Goal: Find specific page/section: Find specific page/section

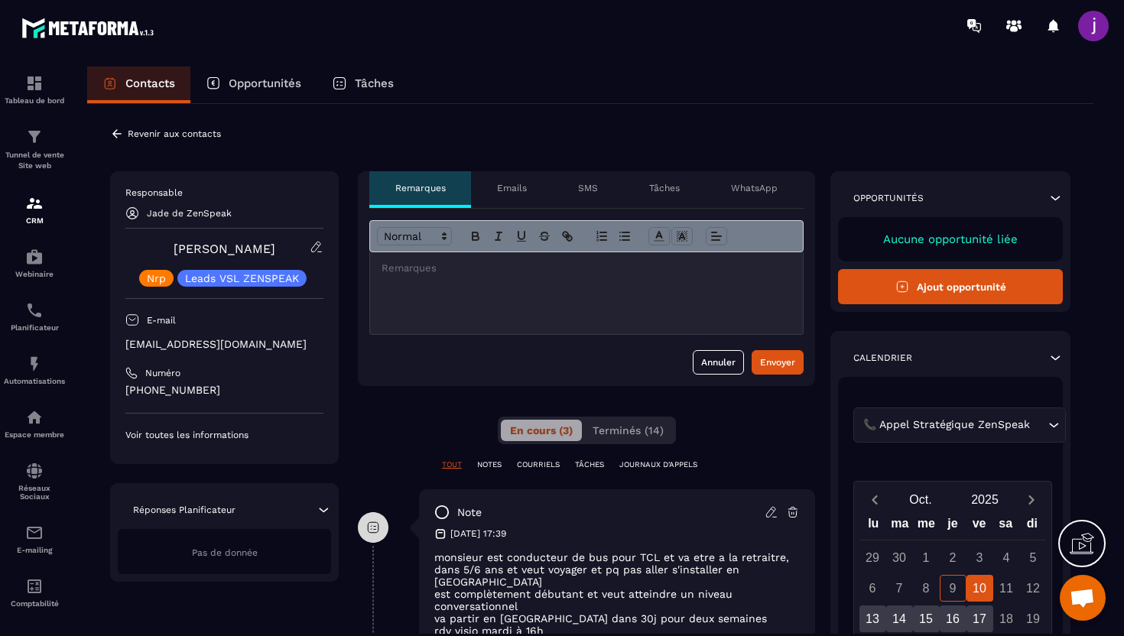
click at [115, 135] on icon at bounding box center [117, 134] width 14 height 14
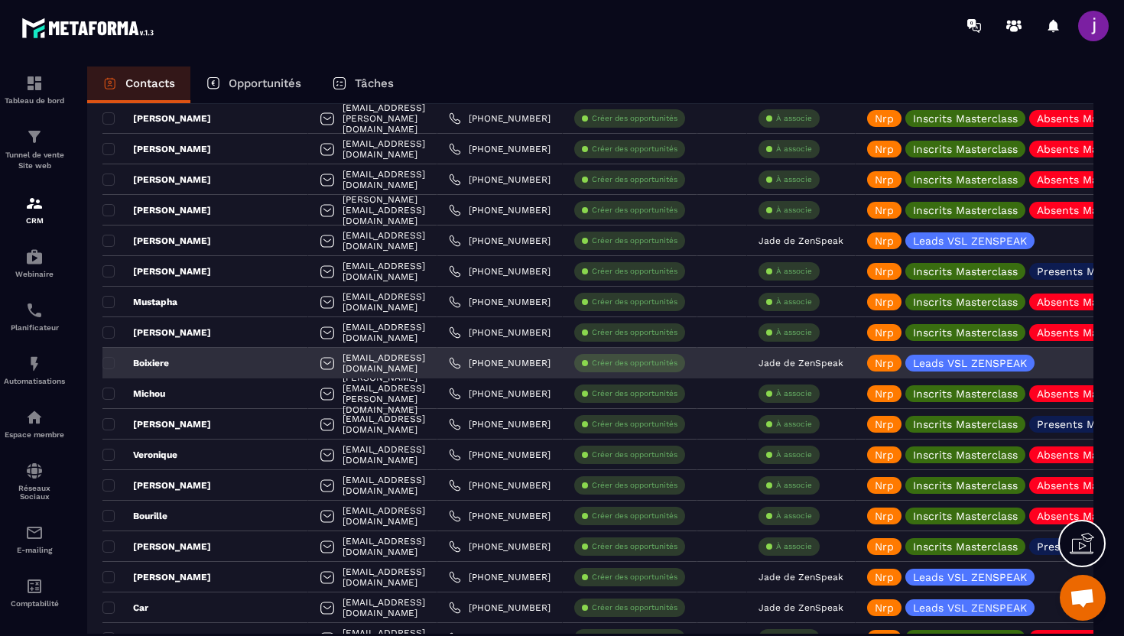
scroll to position [1931, 0]
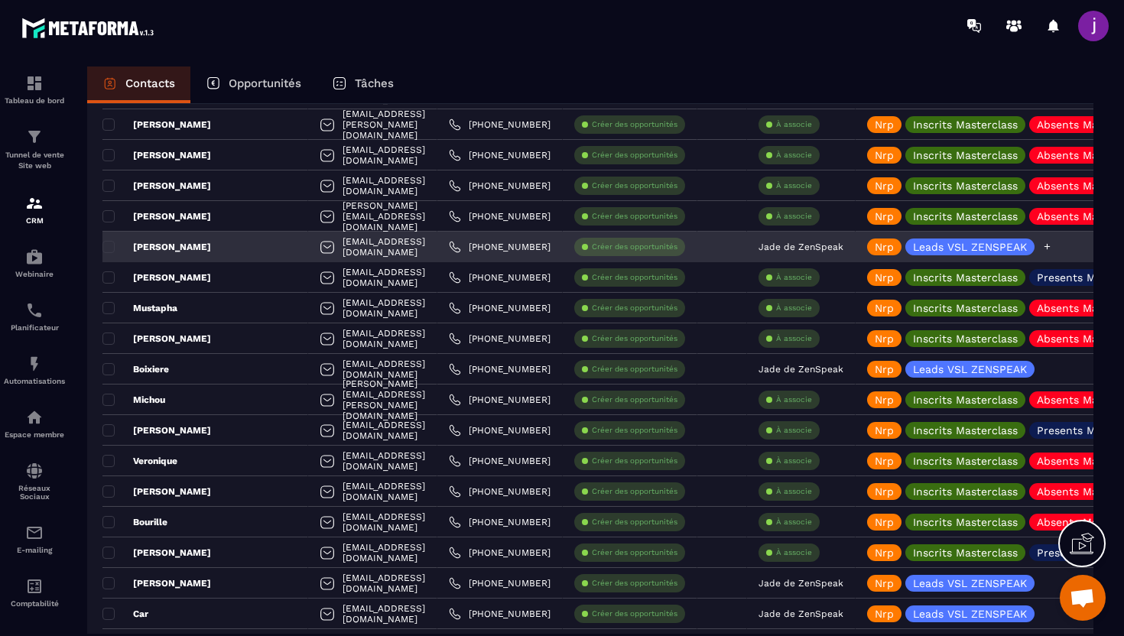
click at [1052, 246] on icon at bounding box center [1047, 247] width 10 height 10
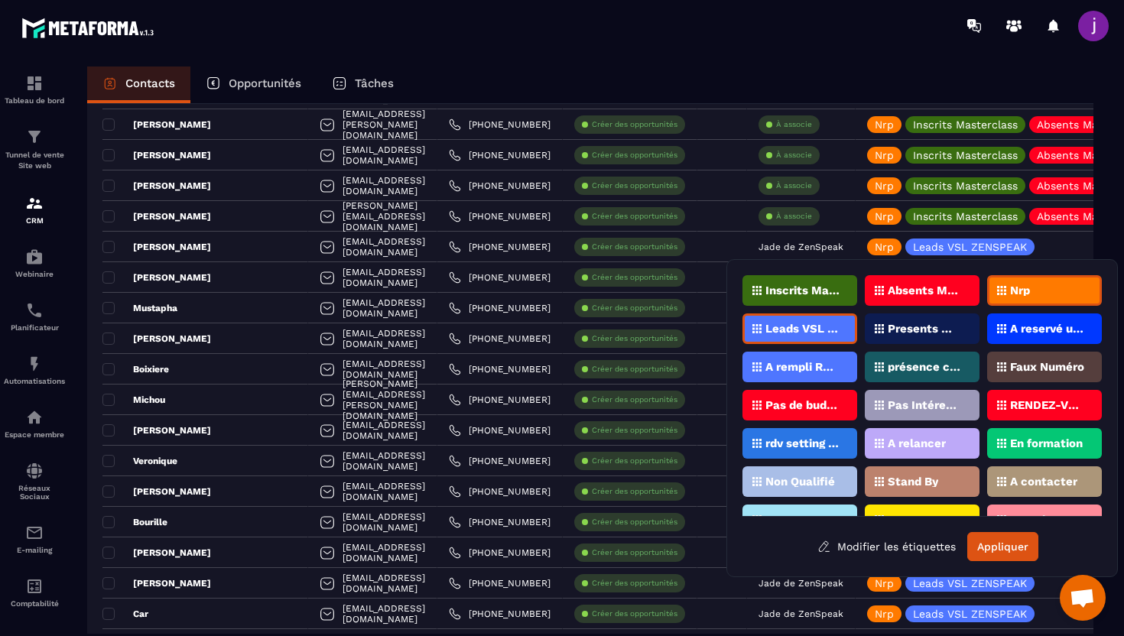
click at [1063, 294] on div "Nrp" at bounding box center [1044, 290] width 115 height 31
click at [1020, 333] on p "A reservé un appel" at bounding box center [1047, 329] width 74 height 11
click at [989, 545] on button "Appliquer" at bounding box center [1002, 546] width 71 height 29
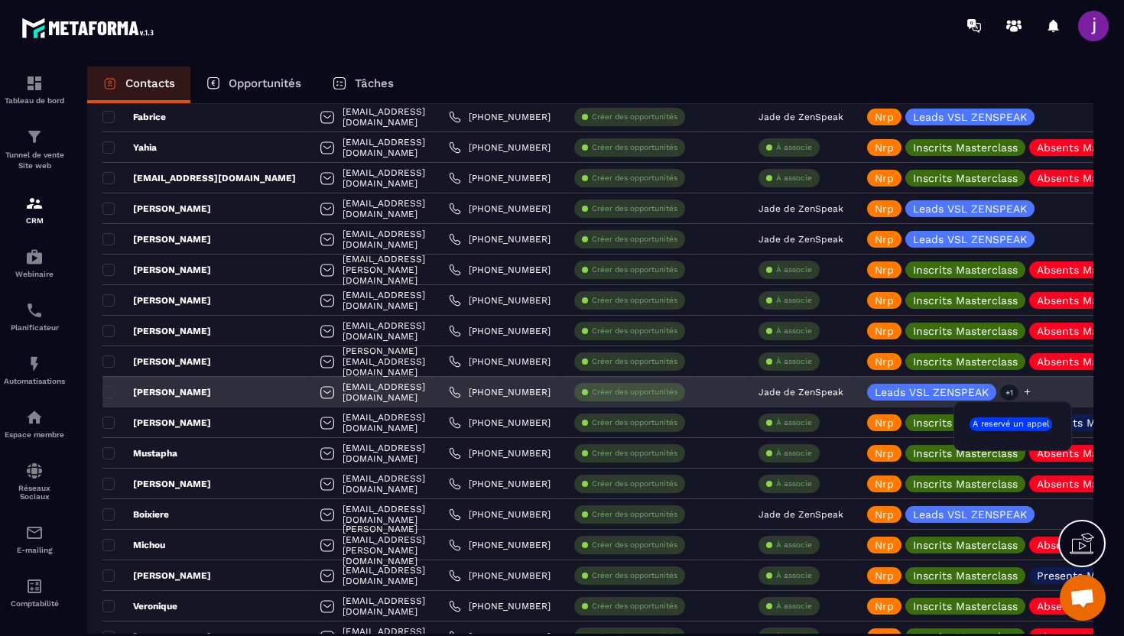
scroll to position [1774, 0]
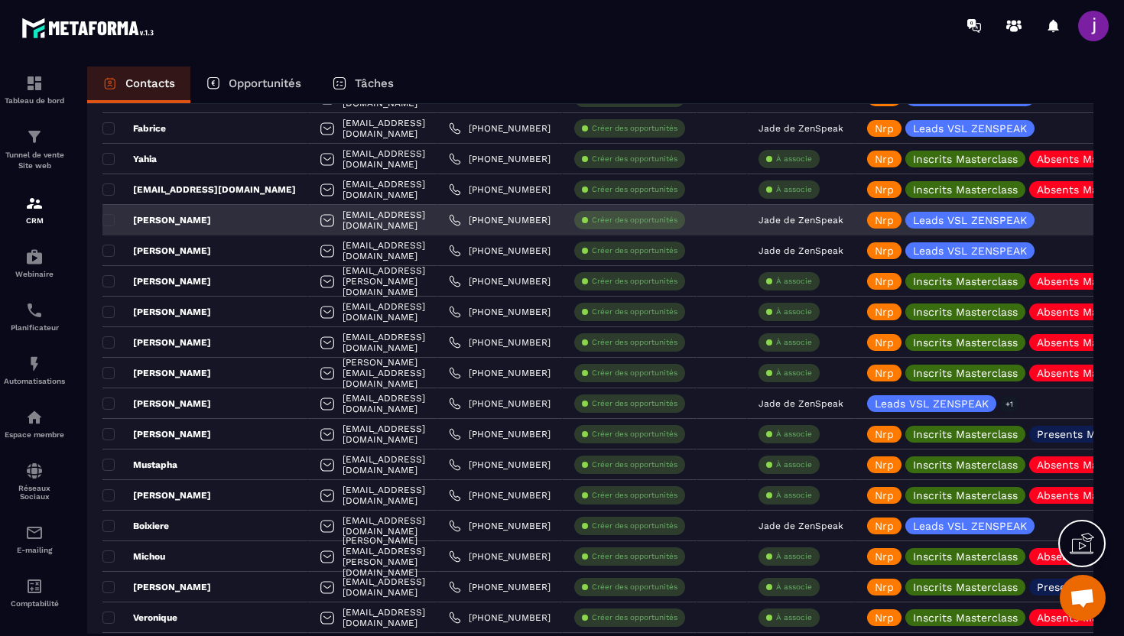
click at [237, 223] on div "[PERSON_NAME]" at bounding box center [205, 220] width 206 height 31
